Goal: Task Accomplishment & Management: Manage account settings

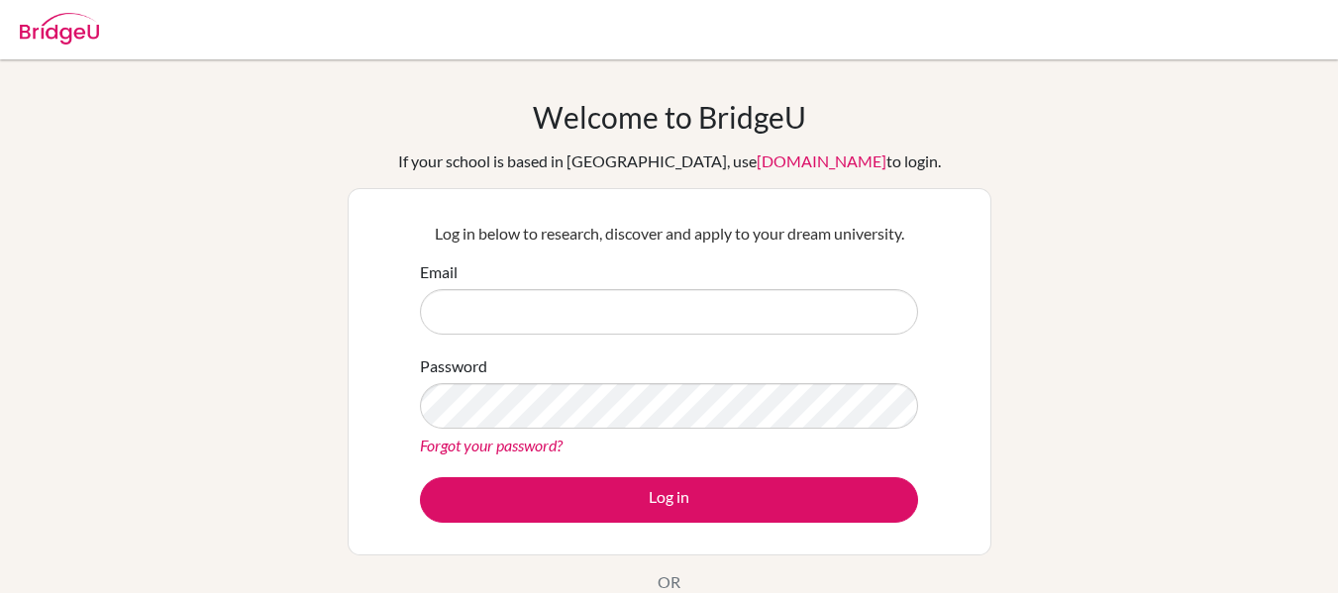
scroll to position [99, 0]
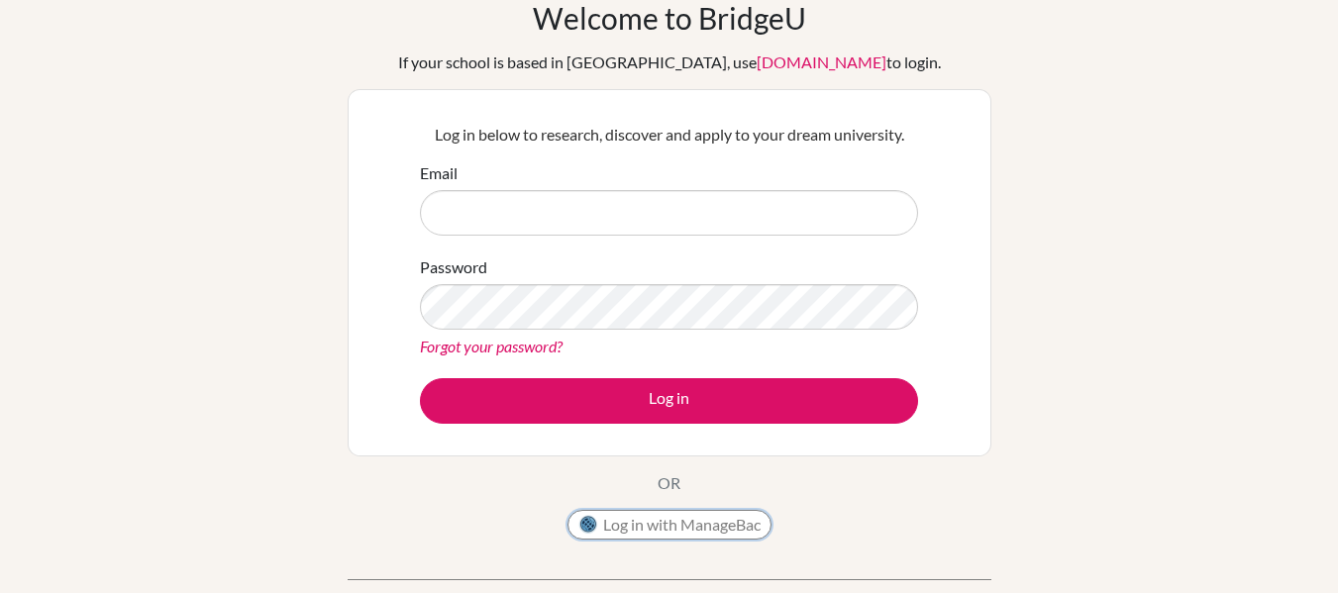
click at [709, 530] on button "Log in with ManageBac" at bounding box center [670, 525] width 204 height 30
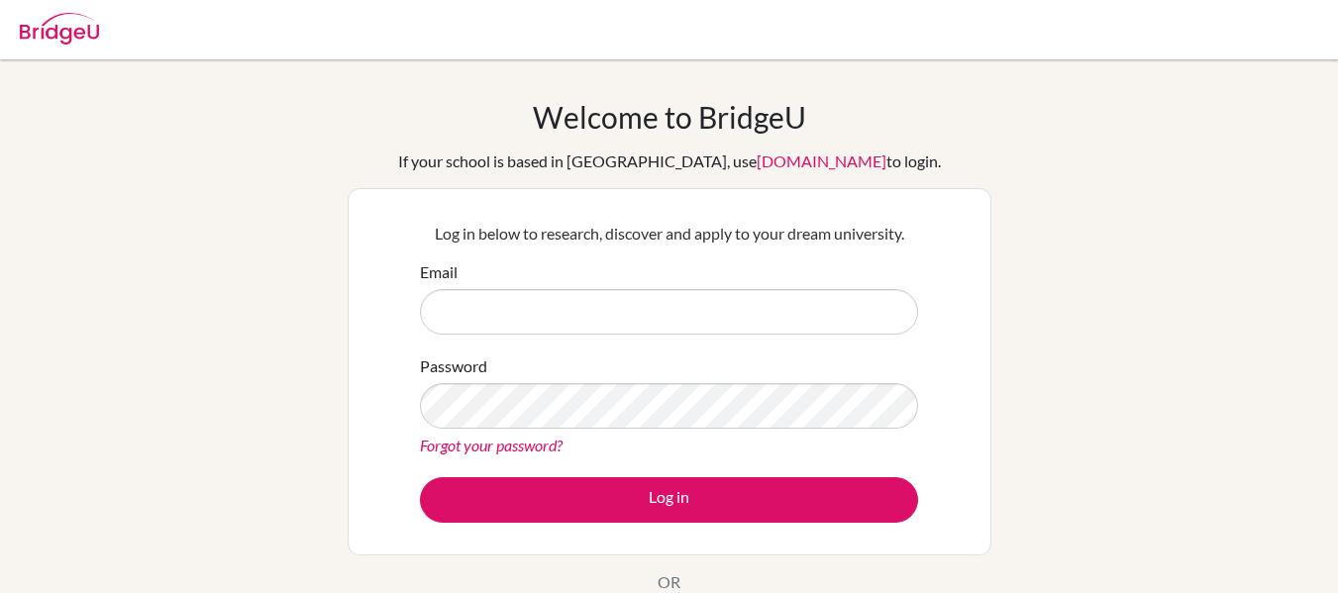
scroll to position [99, 0]
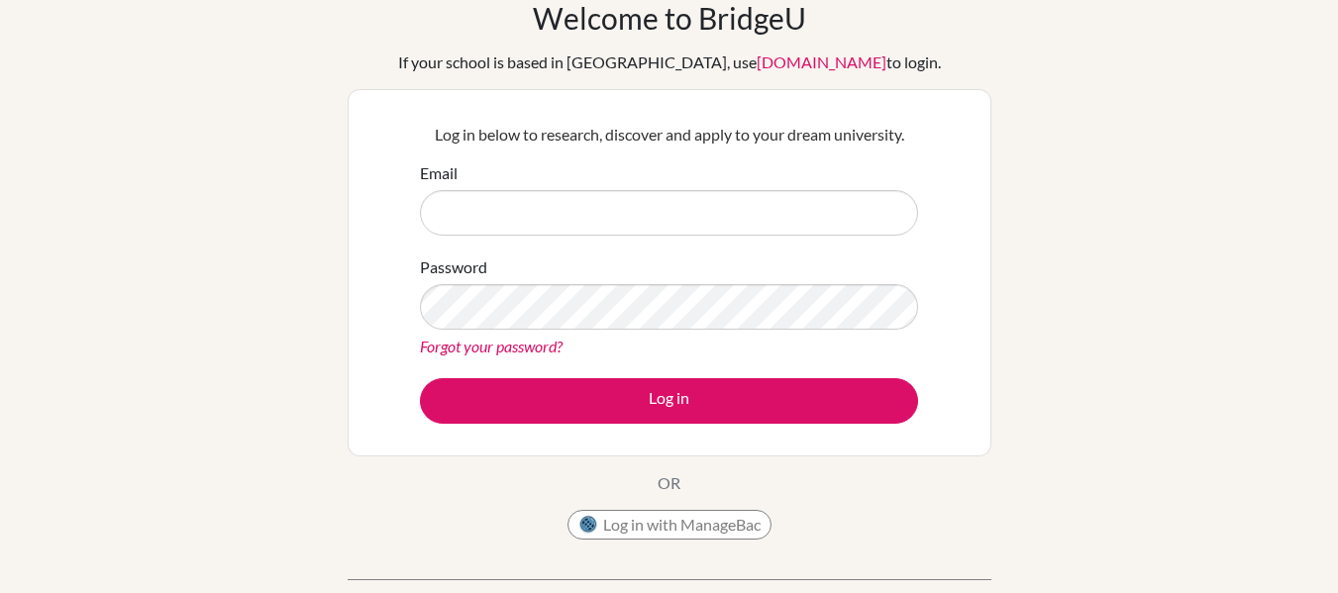
type input "achintyasrivastava@gifs.or.kr"
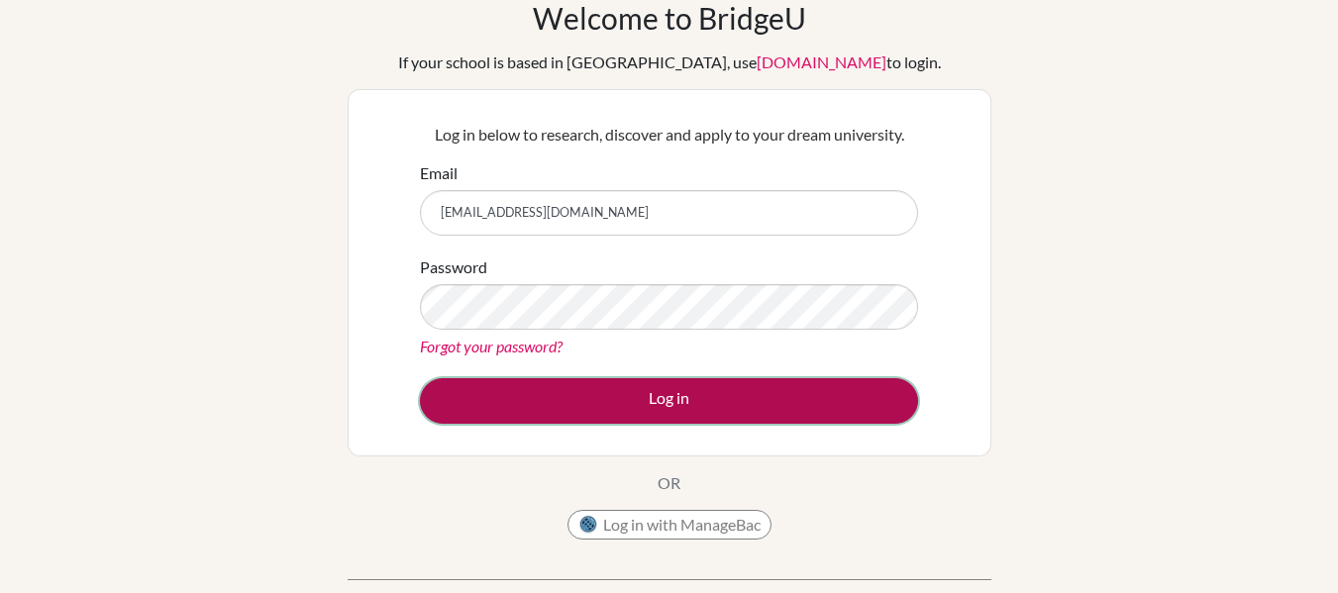
click at [632, 402] on button "Log in" at bounding box center [669, 401] width 498 height 46
